Goal: Task Accomplishment & Management: Manage account settings

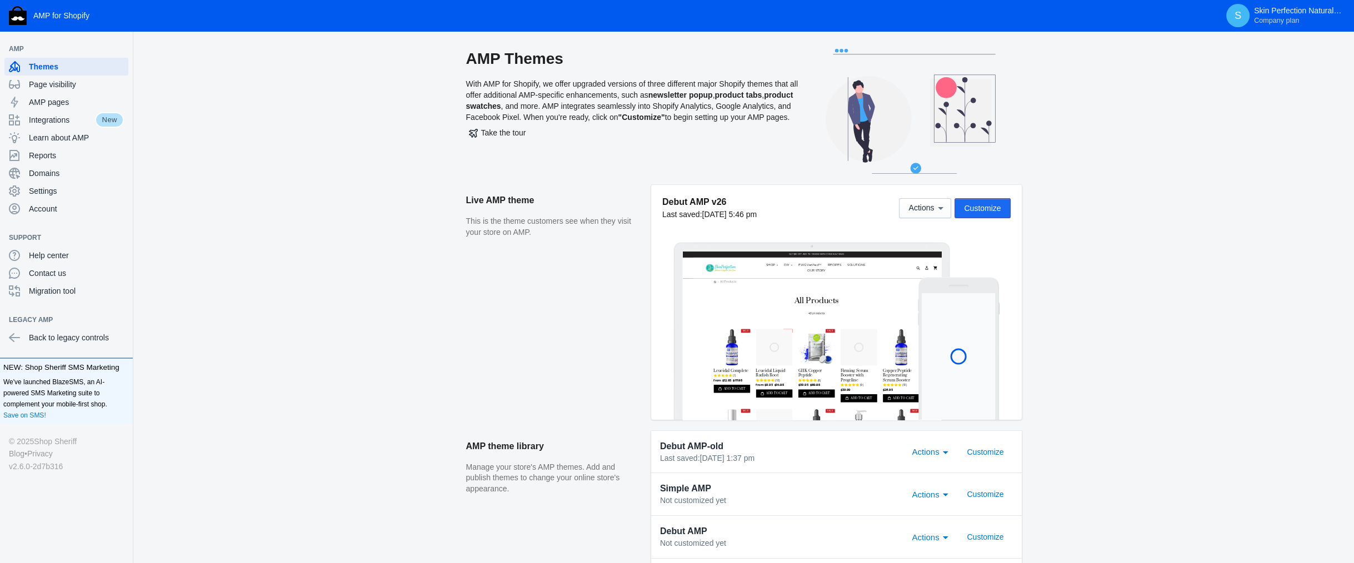
click at [980, 207] on span "Customize" at bounding box center [982, 208] width 37 height 9
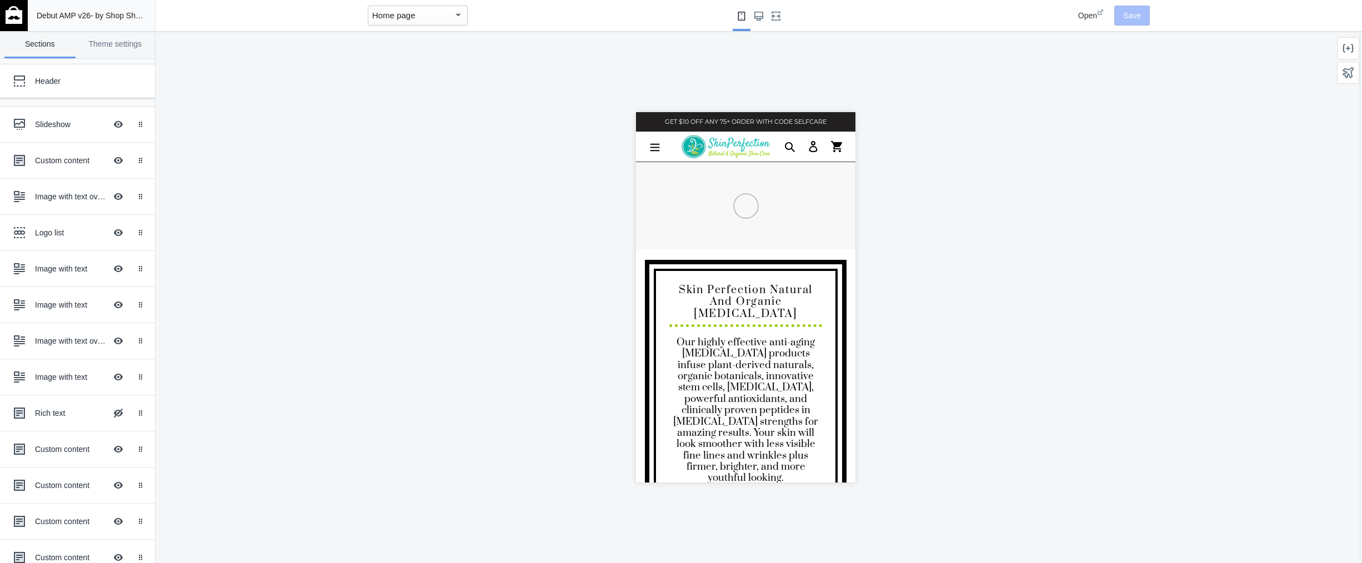
scroll to position [0, 560]
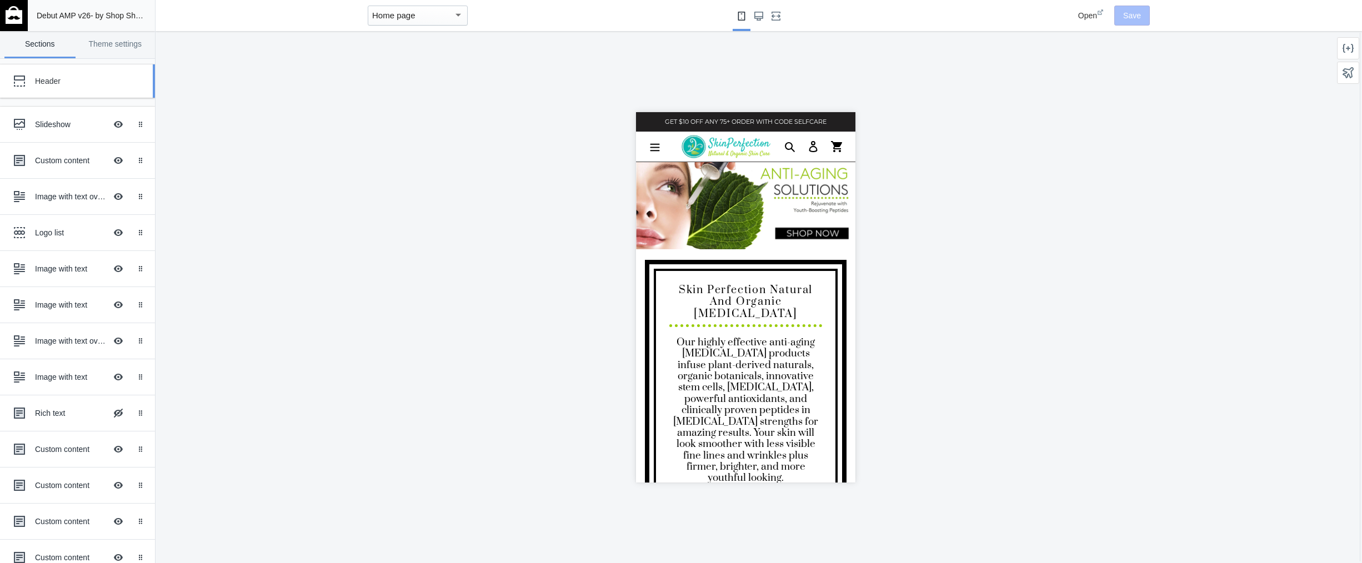
click at [56, 81] on div "Header" at bounding box center [83, 81] width 96 height 11
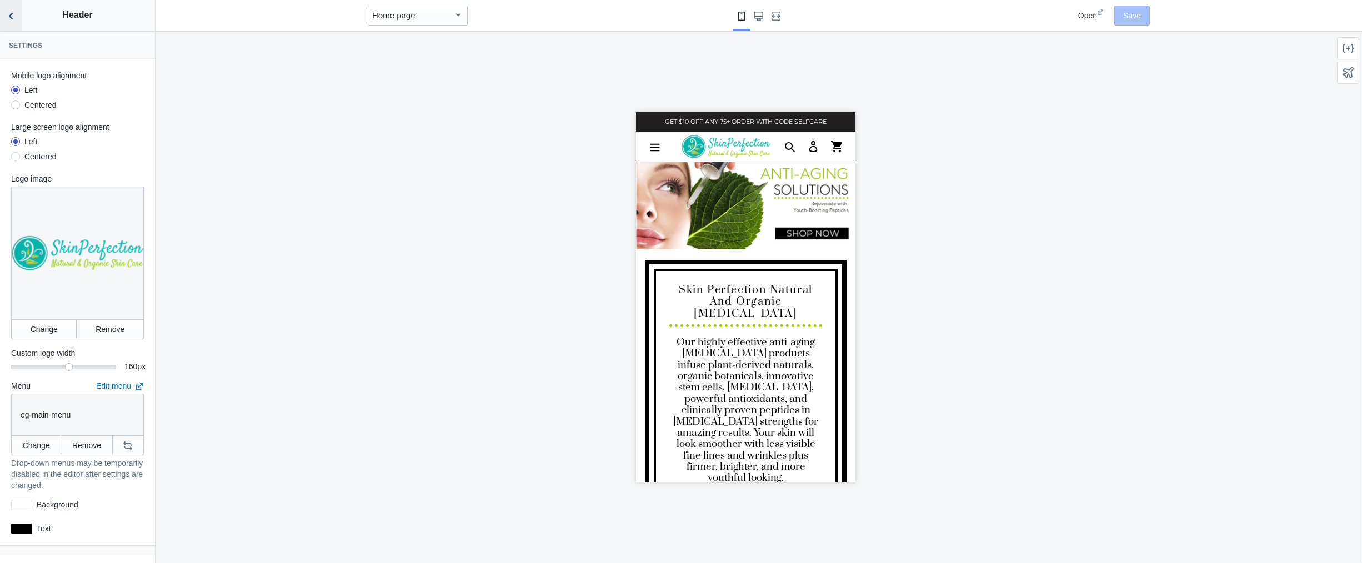
click at [8, 13] on icon "Back to sections" at bounding box center [11, 16] width 11 height 11
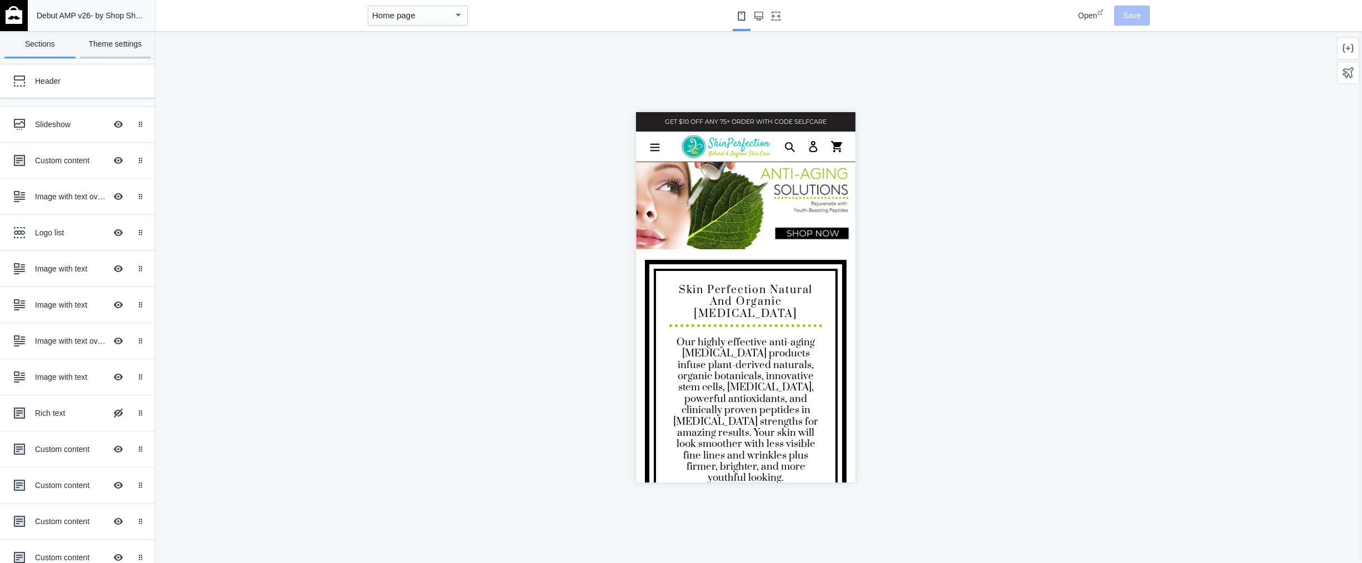
click at [124, 46] on link "Theme settings" at bounding box center [115, 44] width 71 height 27
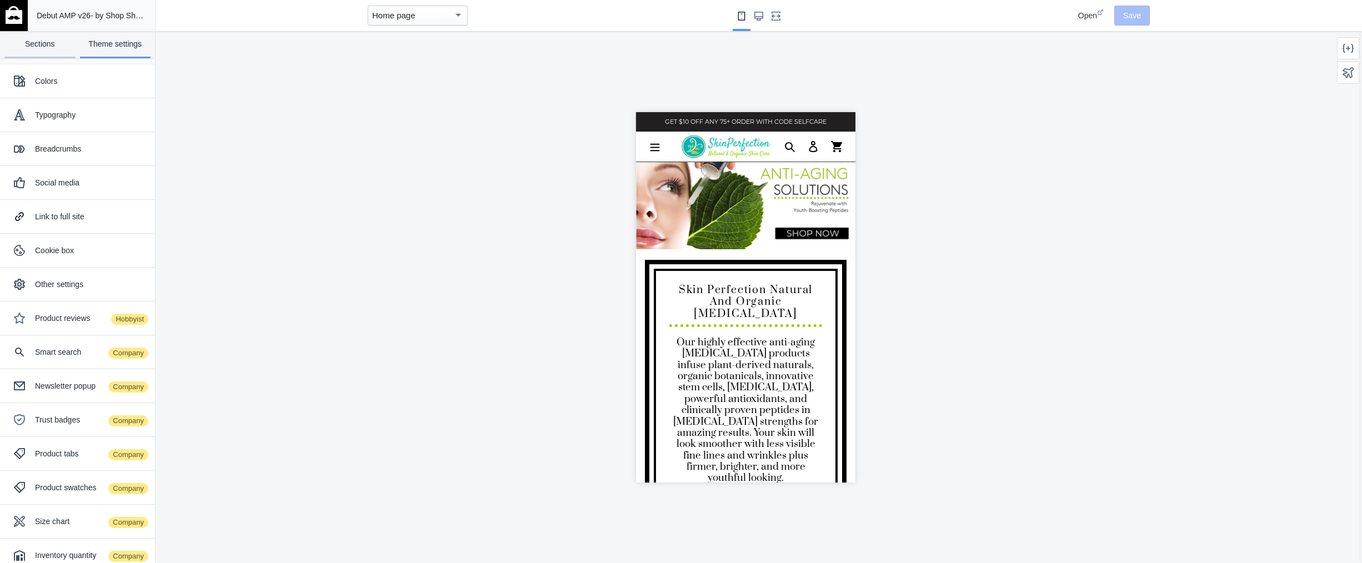
click at [43, 41] on link "Sections" at bounding box center [39, 44] width 71 height 27
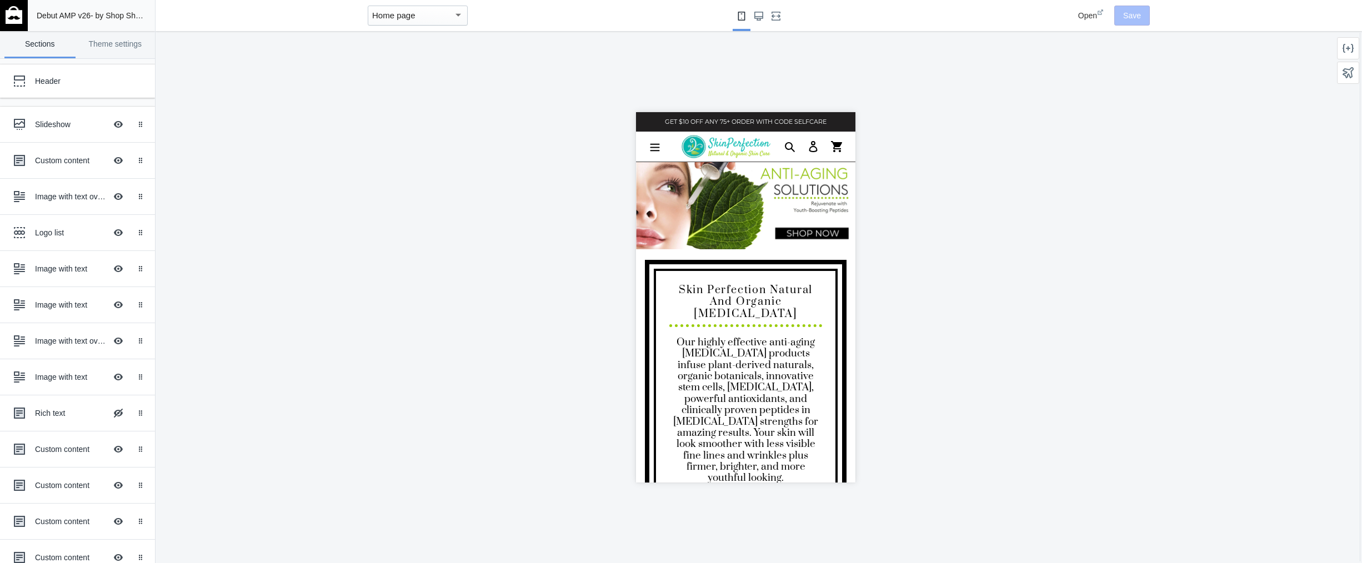
click at [418, 19] on div "Home page" at bounding box center [412, 15] width 81 height 13
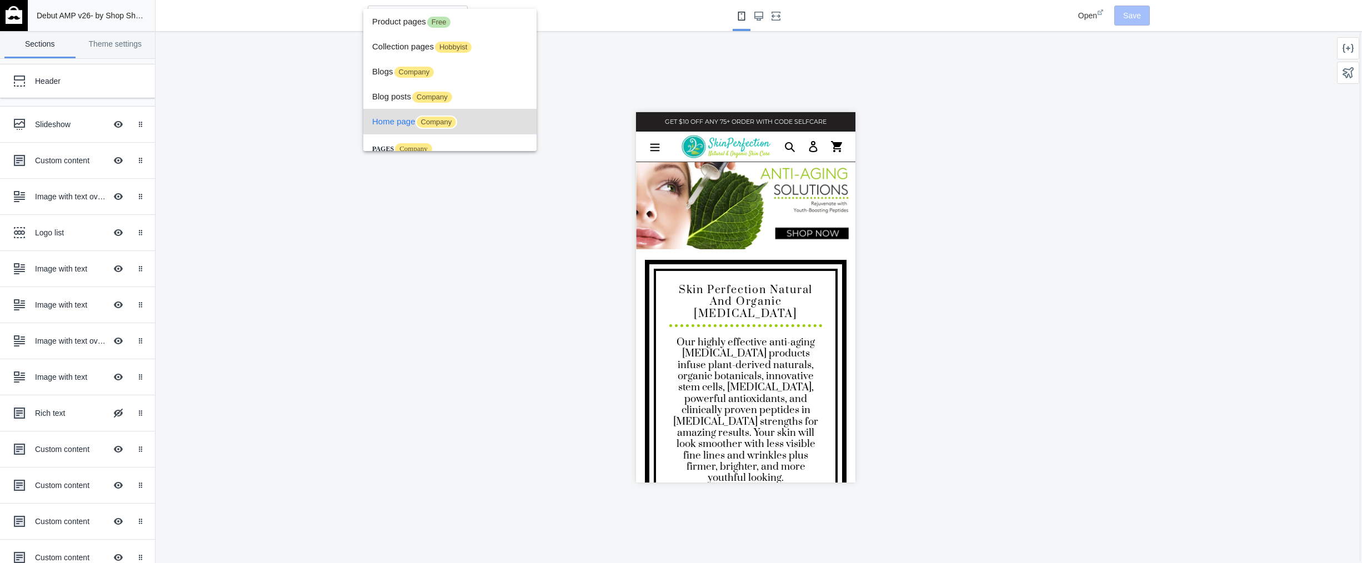
scroll to position [41, 0]
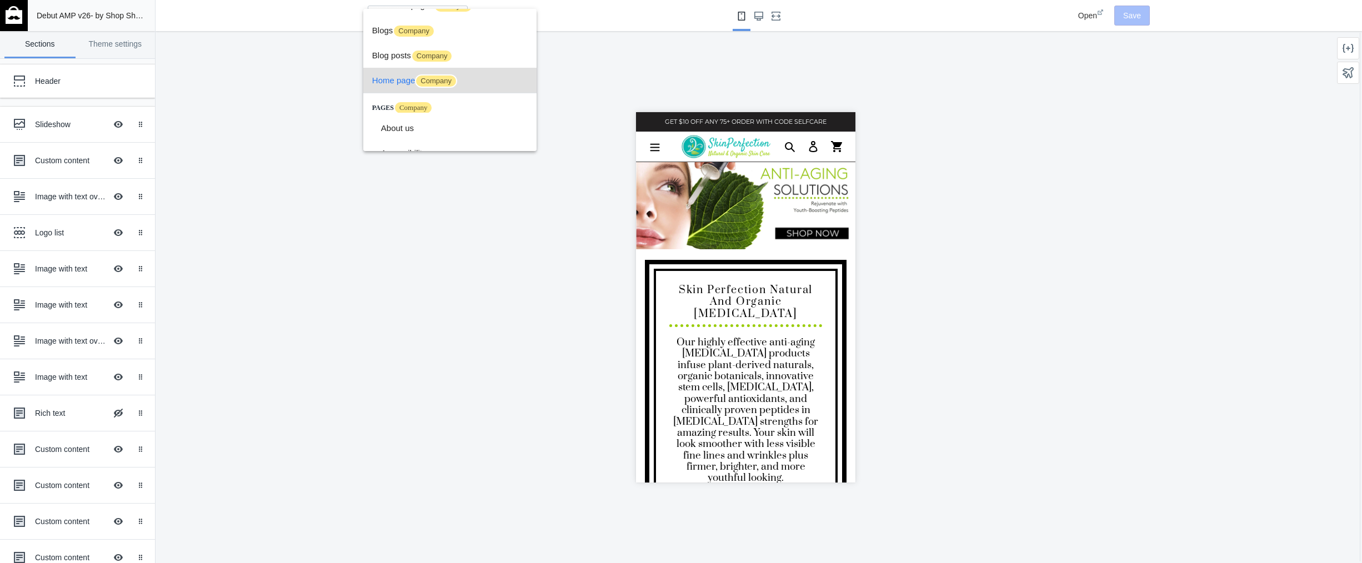
click at [295, 73] on div at bounding box center [681, 281] width 1362 height 563
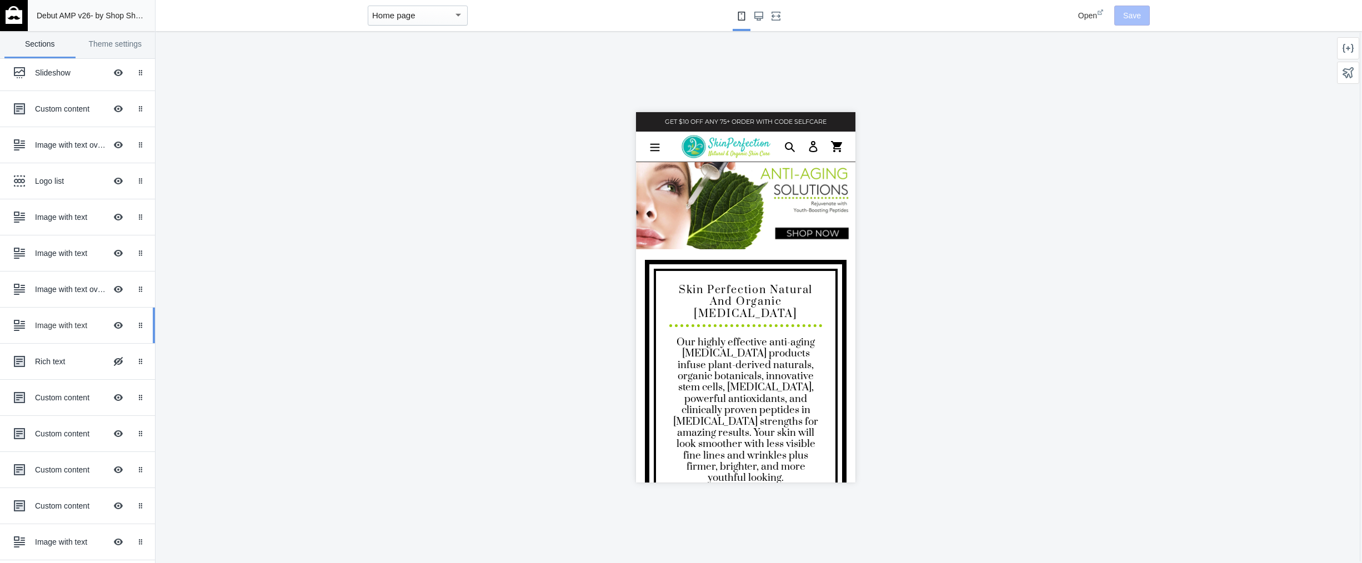
scroll to position [0, 0]
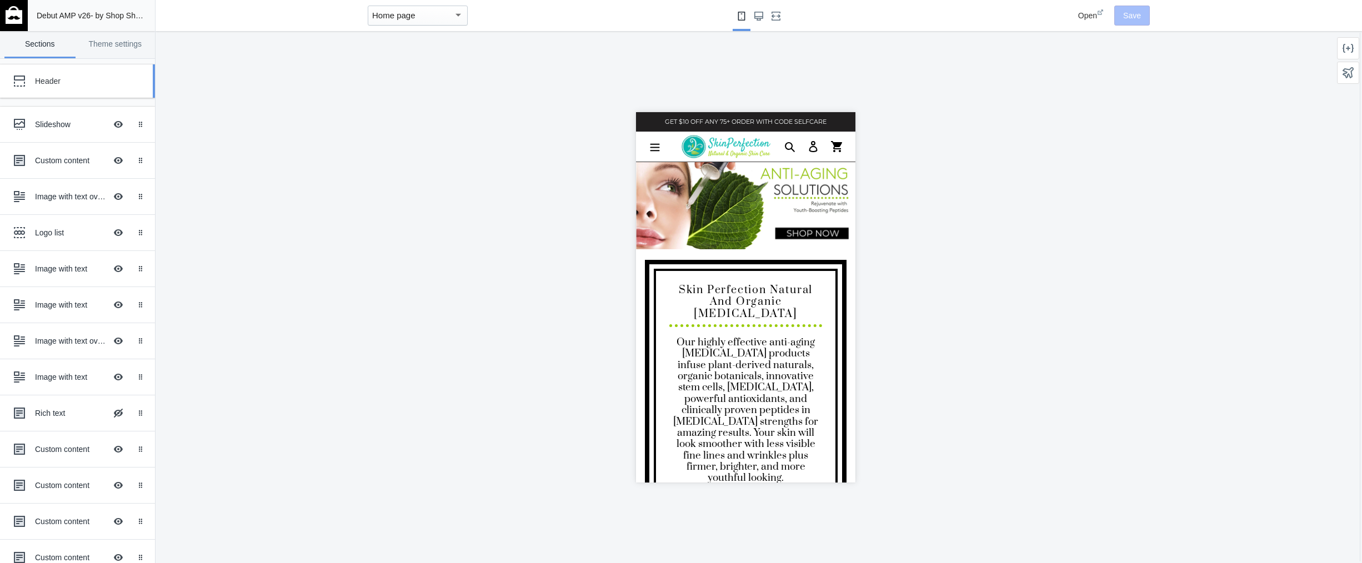
click at [63, 85] on div "Header" at bounding box center [83, 81] width 96 height 11
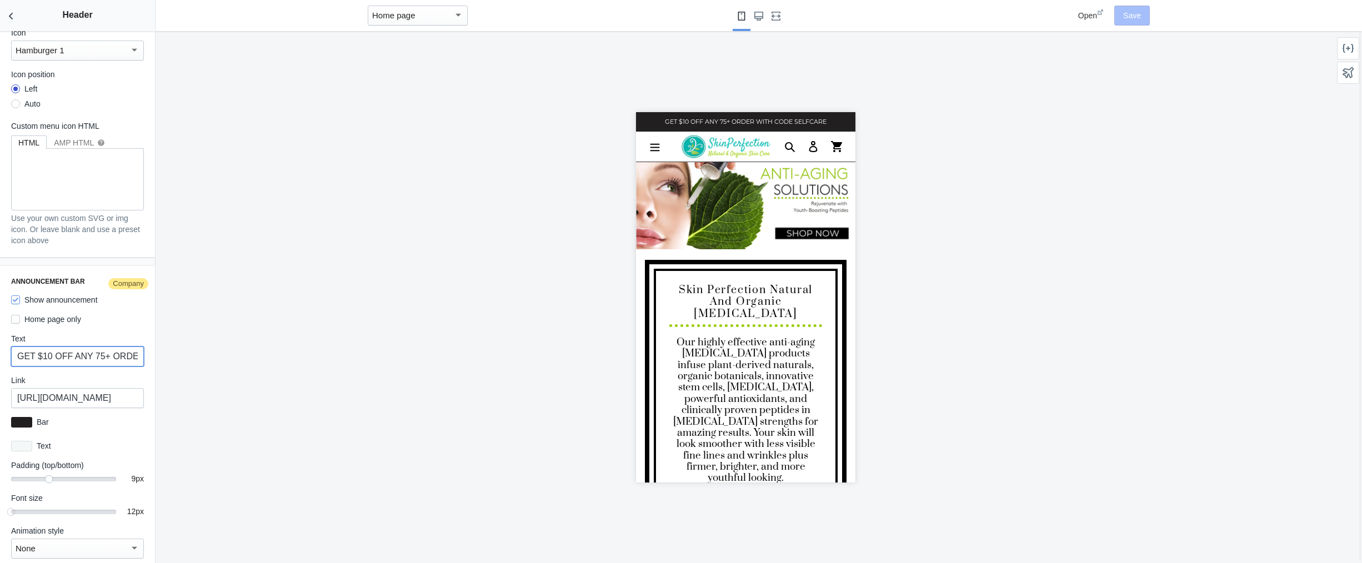
scroll to position [0, 99]
drag, startPoint x: 18, startPoint y: 343, endPoint x: 324, endPoint y: 360, distance: 306.5
click at [324, 360] on main "Debut AMP v26 - by Shop Sheriff Save Sections Theme settings Header Slideshow H…" at bounding box center [681, 281] width 1362 height 563
paste input "I need to stress that Mondays are our busiest day for getting orders out."
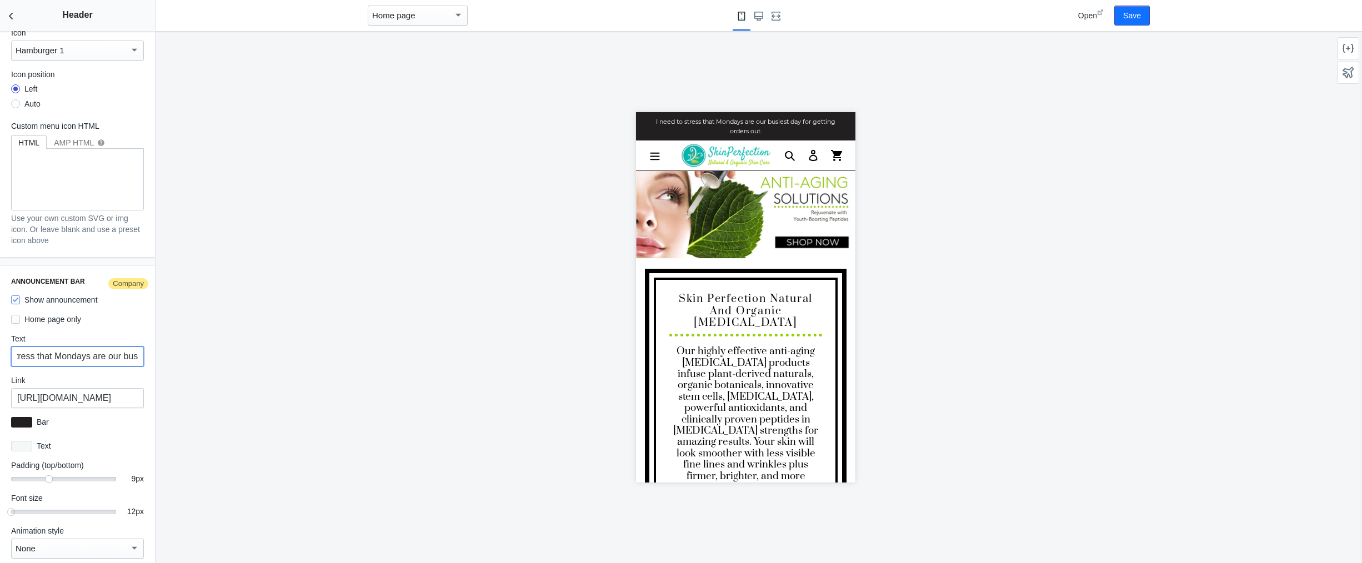
scroll to position [0, 0]
drag, startPoint x: 89, startPoint y: 343, endPoint x: 16, endPoint y: 339, distance: 72.8
click at [16, 347] on input "I need to stress that Mondays are our busiest day for getting orders out." at bounding box center [77, 357] width 133 height 20
click at [60, 347] on input "I need to stress that Mondays are our busiest day for getting orders out." at bounding box center [77, 357] width 133 height 20
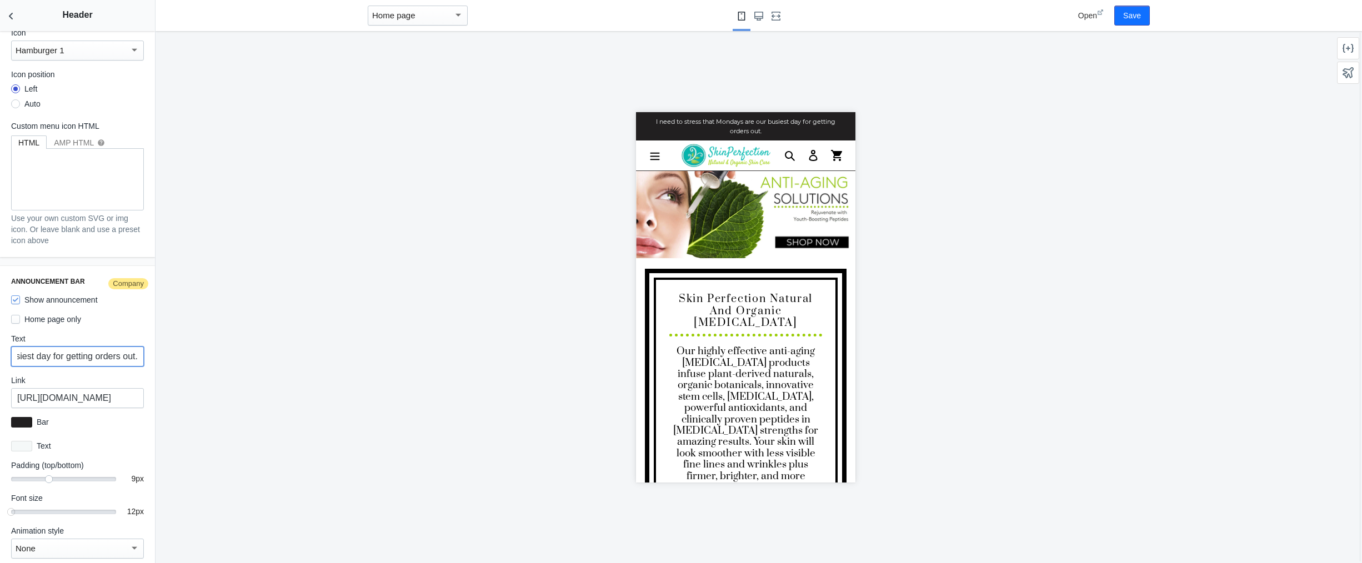
drag, startPoint x: 16, startPoint y: 344, endPoint x: 306, endPoint y: 399, distance: 295.6
click at [306, 399] on main "Debut AMP v26 - by Shop Sheriff Save Sections Theme settings Header Slideshow H…" at bounding box center [681, 281] width 1362 height 563
paste input "Clear the Shelves — Big Savings on Favorites! Save 25% off Clearance & 10% off …"
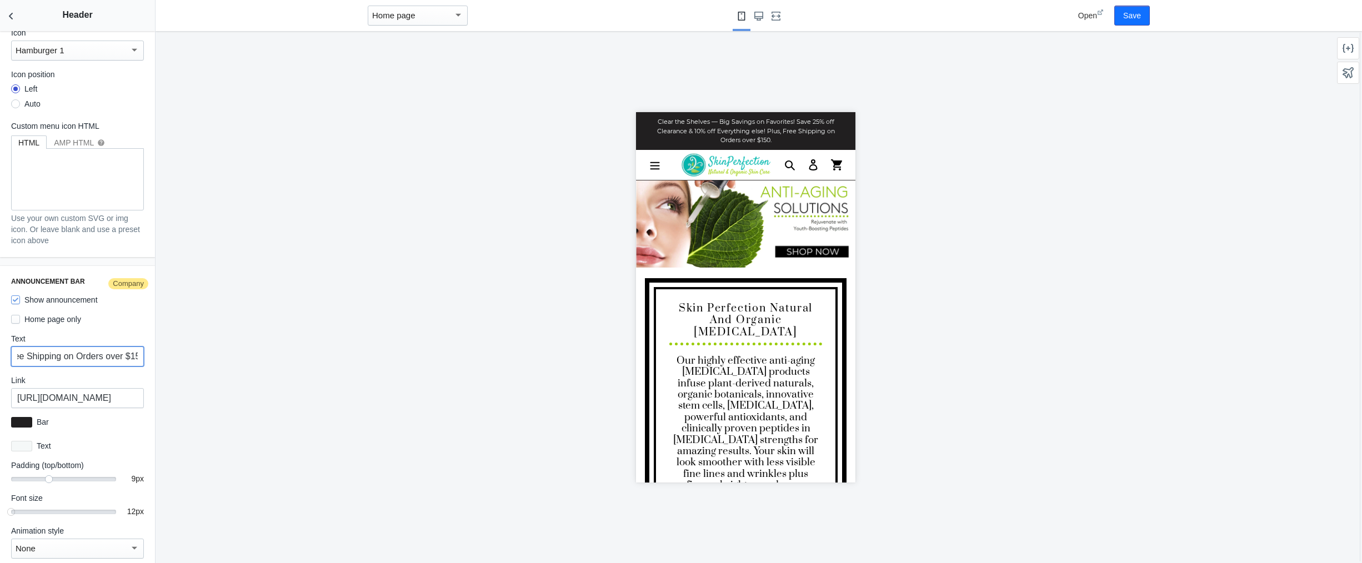
type input "Clear the Shelves — Big Savings on Favorites! Save 25% off Clearance & 10% off …"
click at [89, 388] on input "https://www.naturalorganicskincare.com/collections/facial-care" at bounding box center [77, 398] width 133 height 20
drag, startPoint x: 102, startPoint y: 389, endPoint x: 171, endPoint y: 395, distance: 69.7
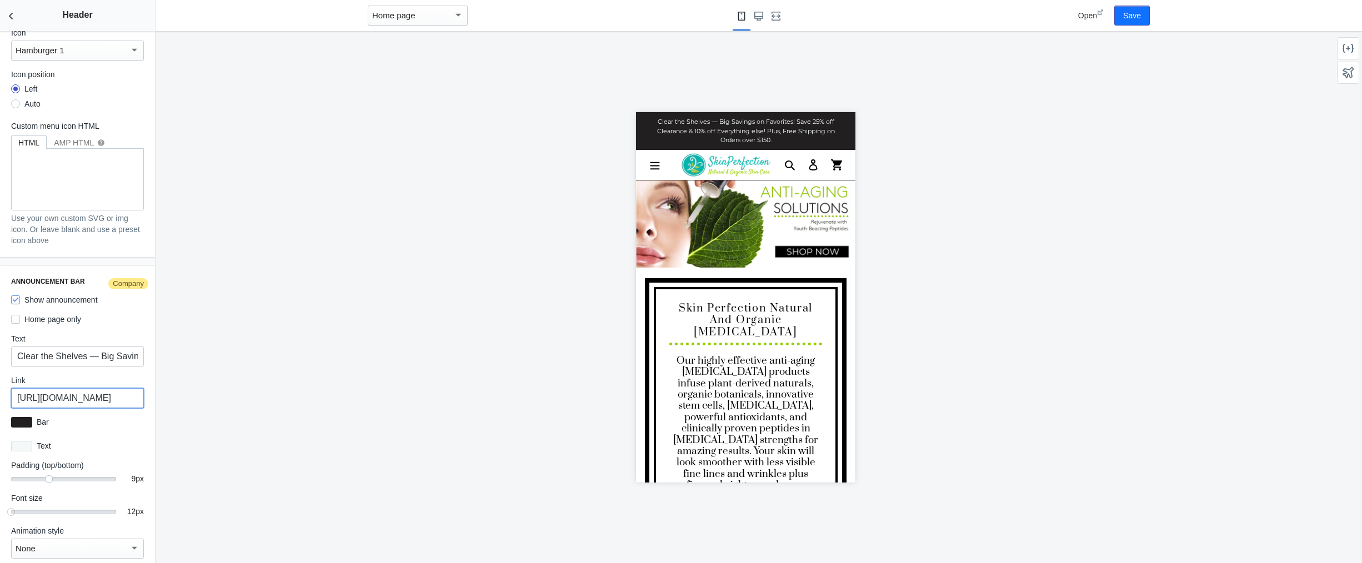
click at [171, 395] on main "Debut AMP v26 - by Shop Sheriff Save Sections Theme settings Header Slideshow H…" at bounding box center [681, 281] width 1362 height 563
click at [87, 388] on input "https://www.naturalorganicskincare.com/collections/facial-care" at bounding box center [77, 398] width 133 height 20
drag, startPoint x: 16, startPoint y: 387, endPoint x: 272, endPoint y: 418, distance: 258.5
click at [272, 418] on main "Debut AMP v26 - by Shop Sheriff Save Sections Theme settings Header Slideshow H…" at bounding box center [681, 281] width 1362 height 563
paste input "all"
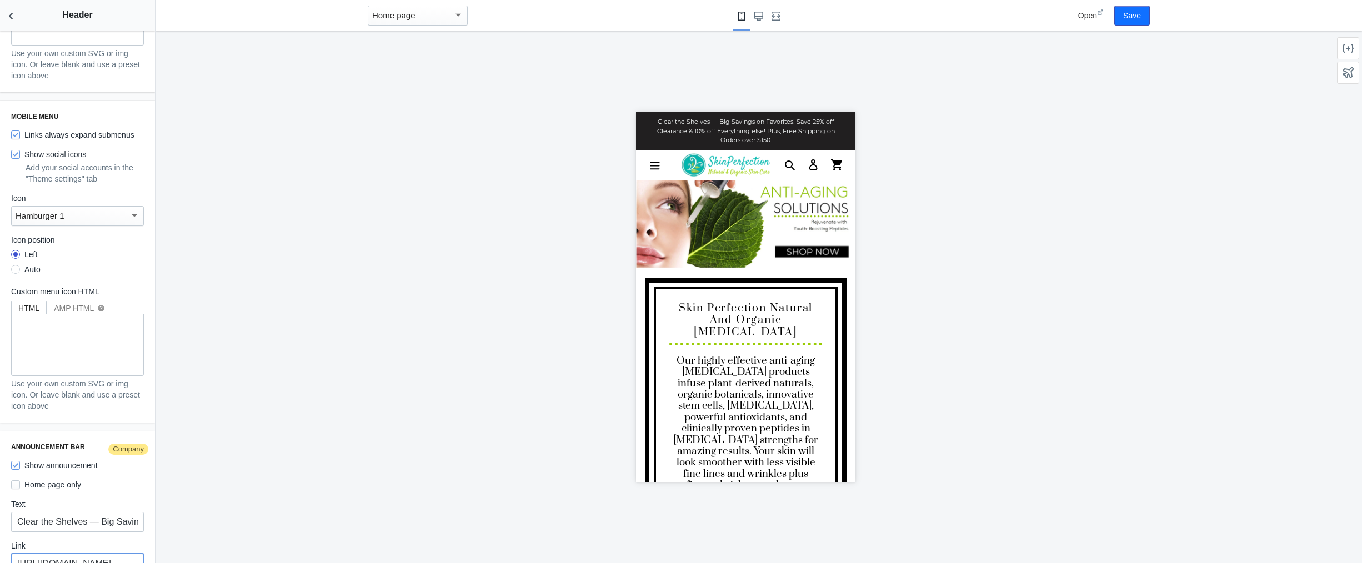
scroll to position [1365, 0]
type input "https://www.naturalorganicskincare.com/collections/all"
click at [1121, 4] on div "Open Save" at bounding box center [1093, 15] width 122 height 31
click at [1132, 16] on button "Save" at bounding box center [1132, 16] width 36 height 20
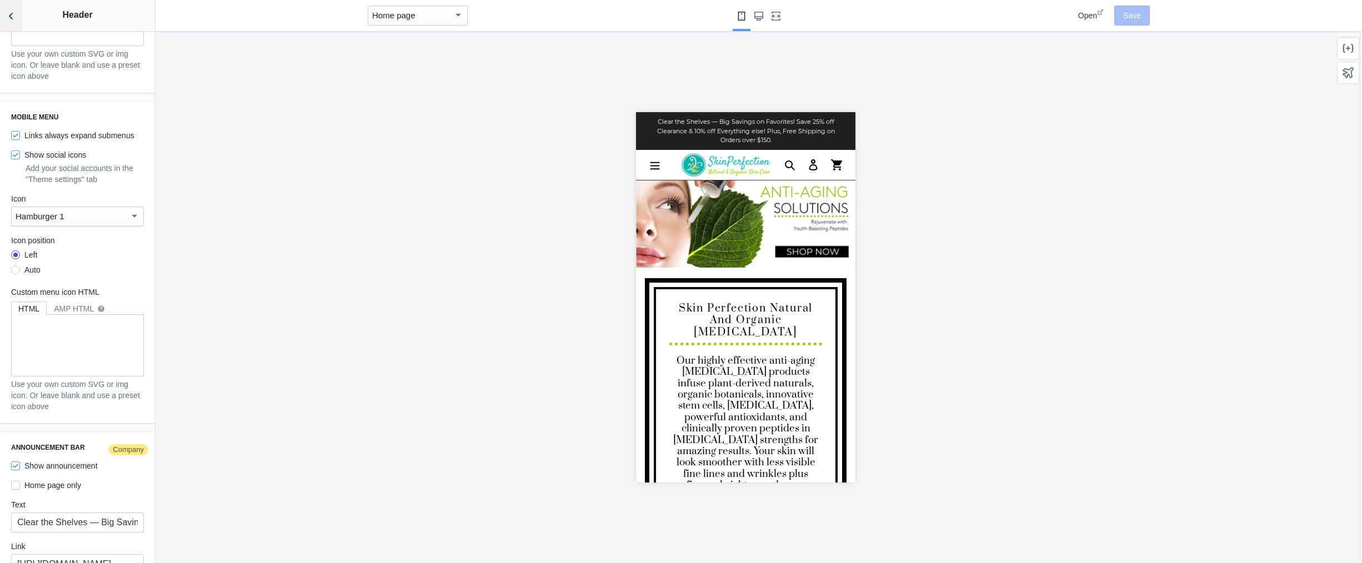
click at [9, 14] on icon "Back to sections" at bounding box center [11, 16] width 11 height 11
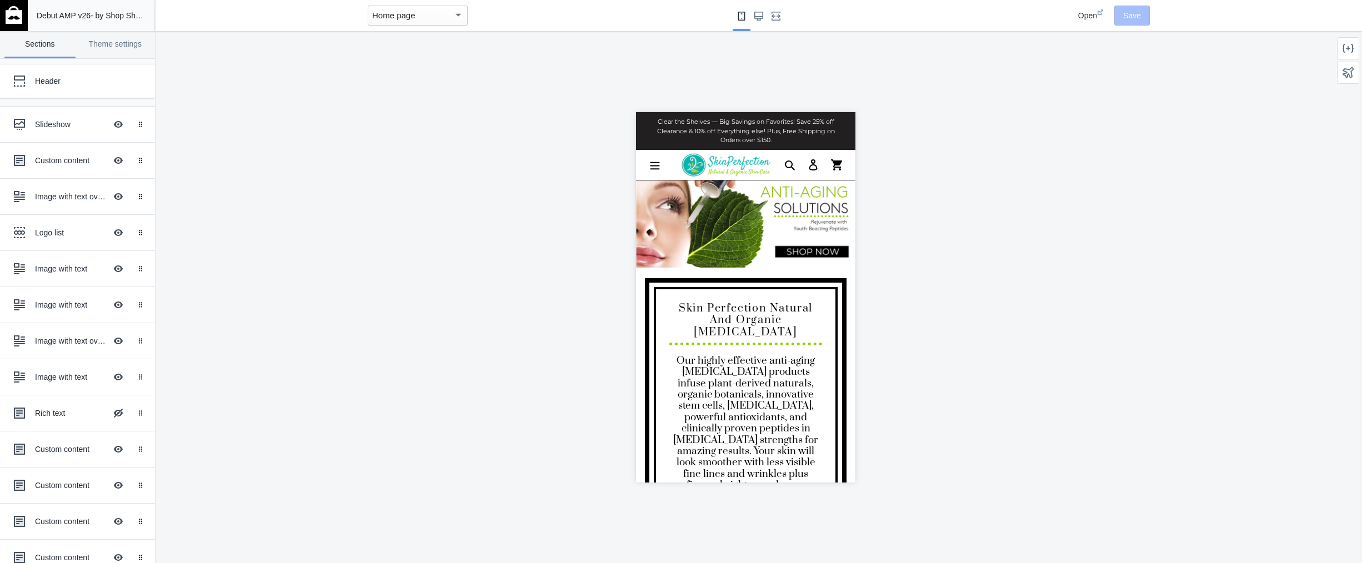
scroll to position [1239, 0]
